Goal: Transaction & Acquisition: Obtain resource

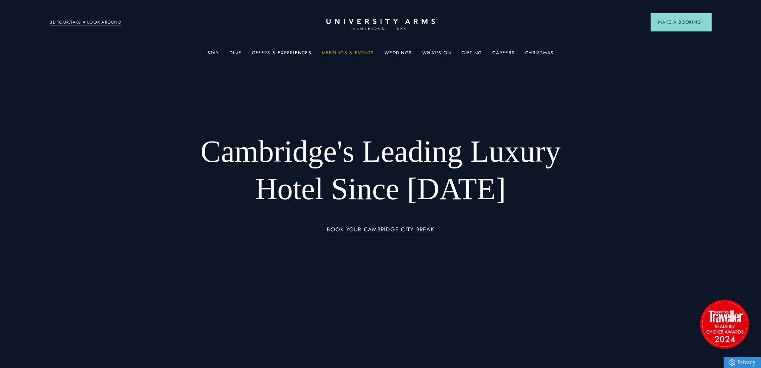
click at [337, 55] on link "Meetings & Events" at bounding box center [348, 55] width 52 height 10
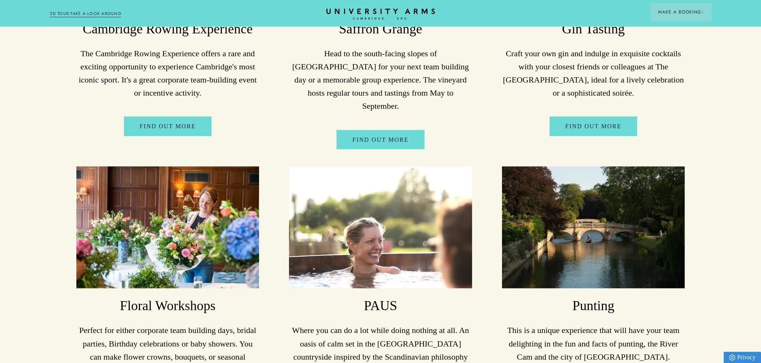
scroll to position [2748, 0]
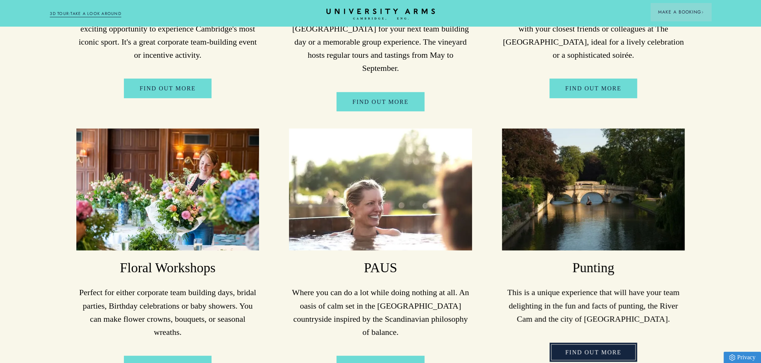
click at [587, 342] on link "FIND OUT MORE" at bounding box center [594, 351] width 88 height 19
click at [567, 342] on link "FIND OUT MORE" at bounding box center [594, 351] width 88 height 19
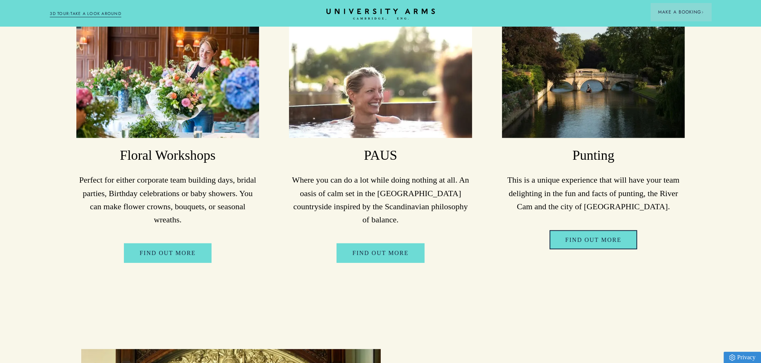
scroll to position [2673, 0]
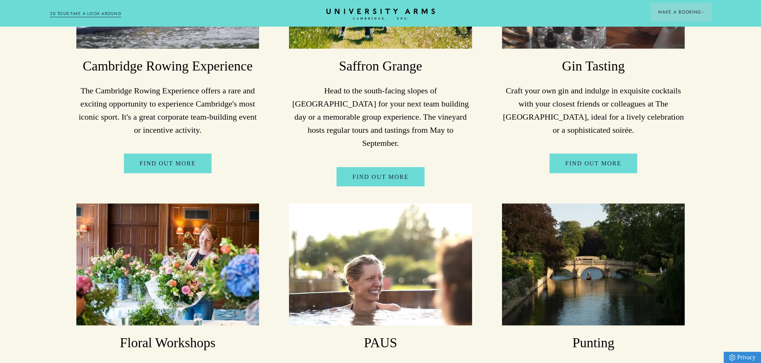
click at [596, 220] on img at bounding box center [593, 264] width 183 height 122
click at [595, 154] on link "FIND OUT MORE" at bounding box center [594, 163] width 88 height 19
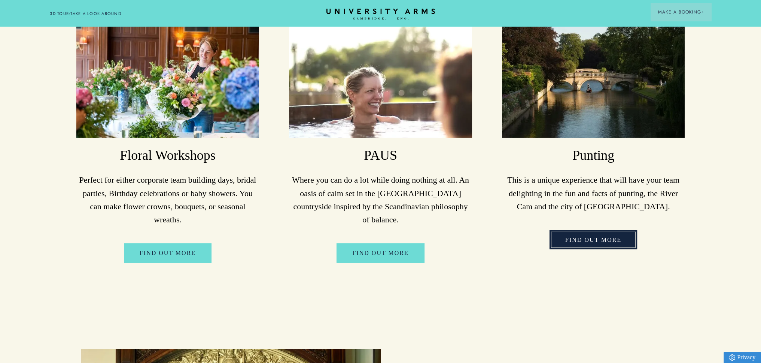
click at [566, 230] on link "FIND OUT MORE" at bounding box center [594, 239] width 88 height 19
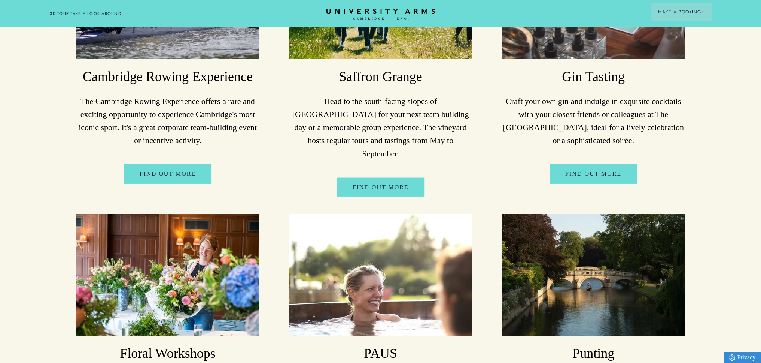
scroll to position [2561, 0]
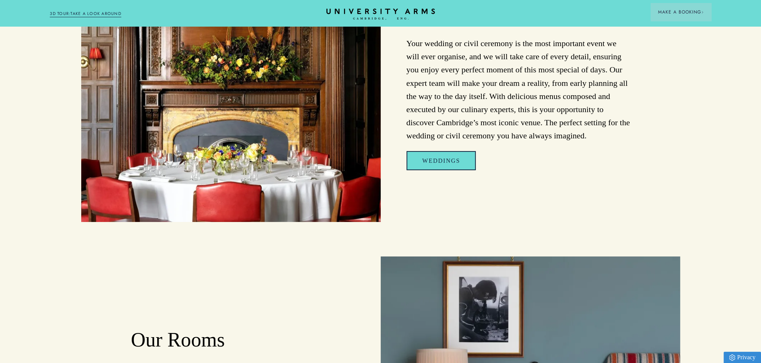
click at [421, 151] on link "Weddings" at bounding box center [441, 160] width 69 height 19
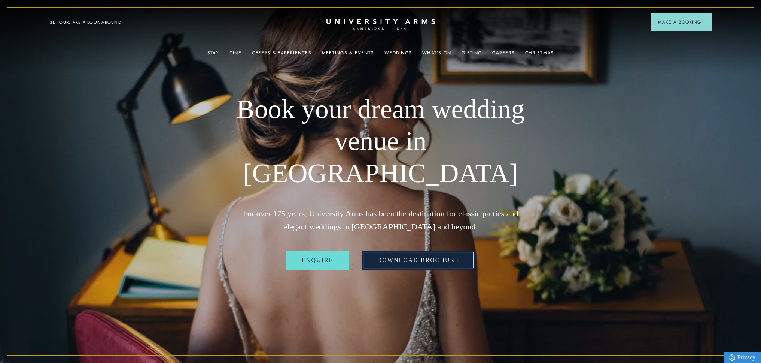
click at [462, 250] on link "Download Brochure" at bounding box center [418, 259] width 113 height 19
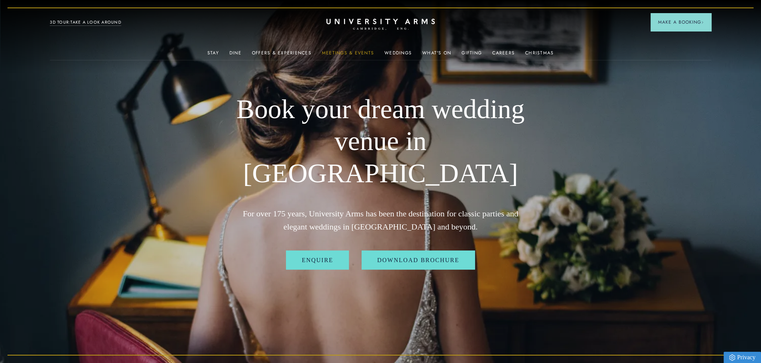
click at [333, 52] on link "Meetings & Events" at bounding box center [348, 55] width 52 height 10
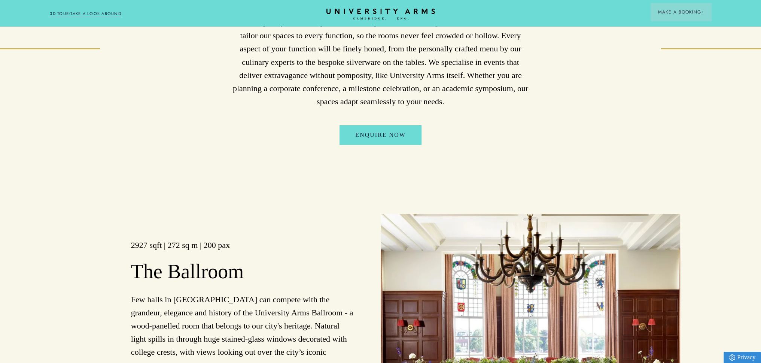
scroll to position [637, 0]
